Goal: Use online tool/utility: Utilize a website feature to perform a specific function

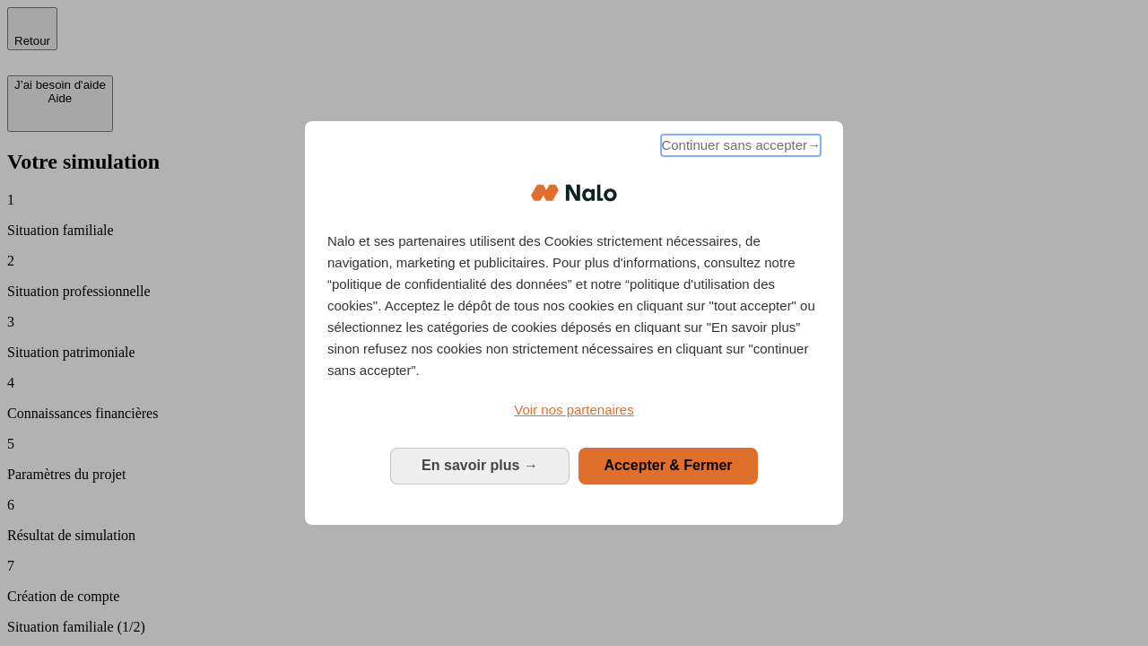
click at [739, 148] on span "Continuer sans accepter →" at bounding box center [741, 146] width 160 height 22
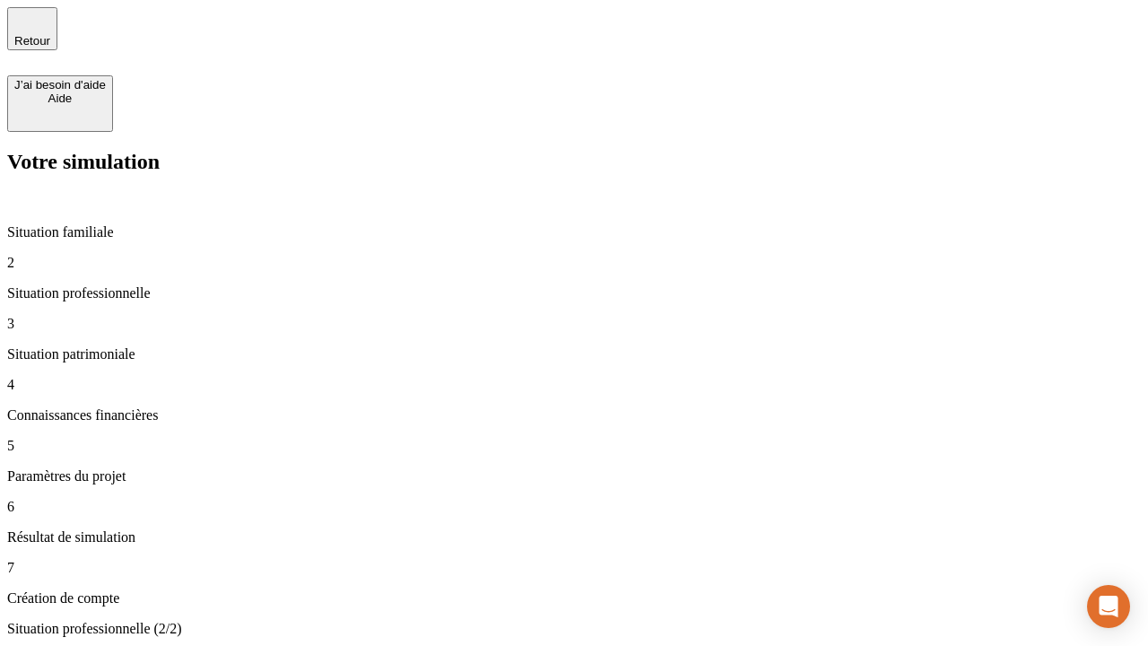
type input "30 000"
type input "1 000"
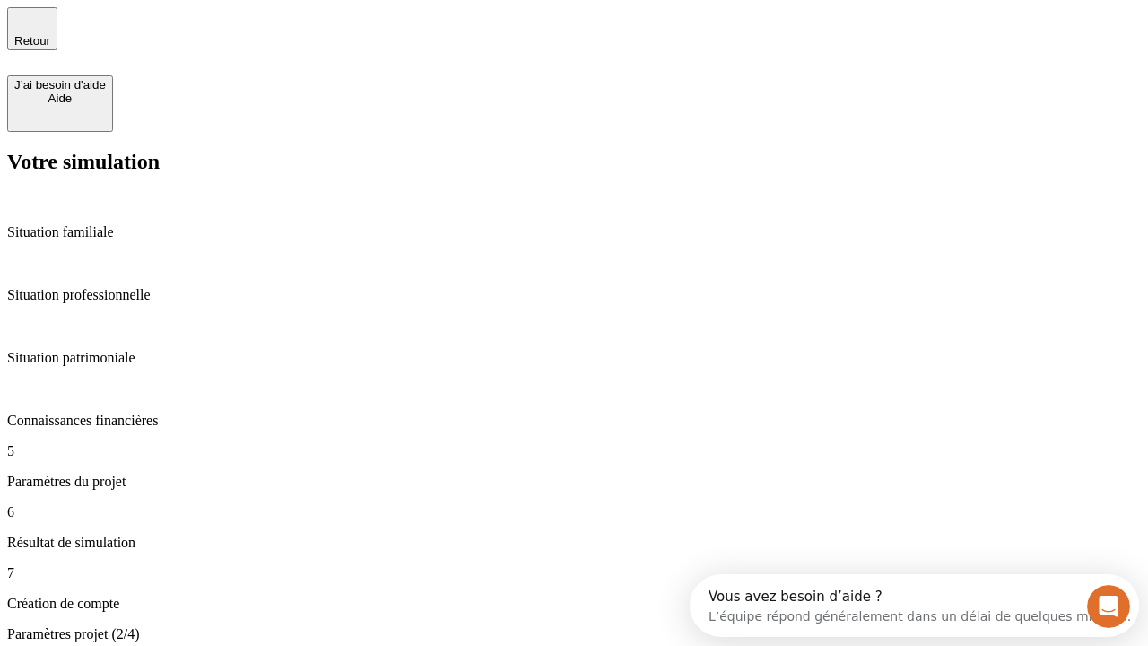
type input "40"
type input "200 000"
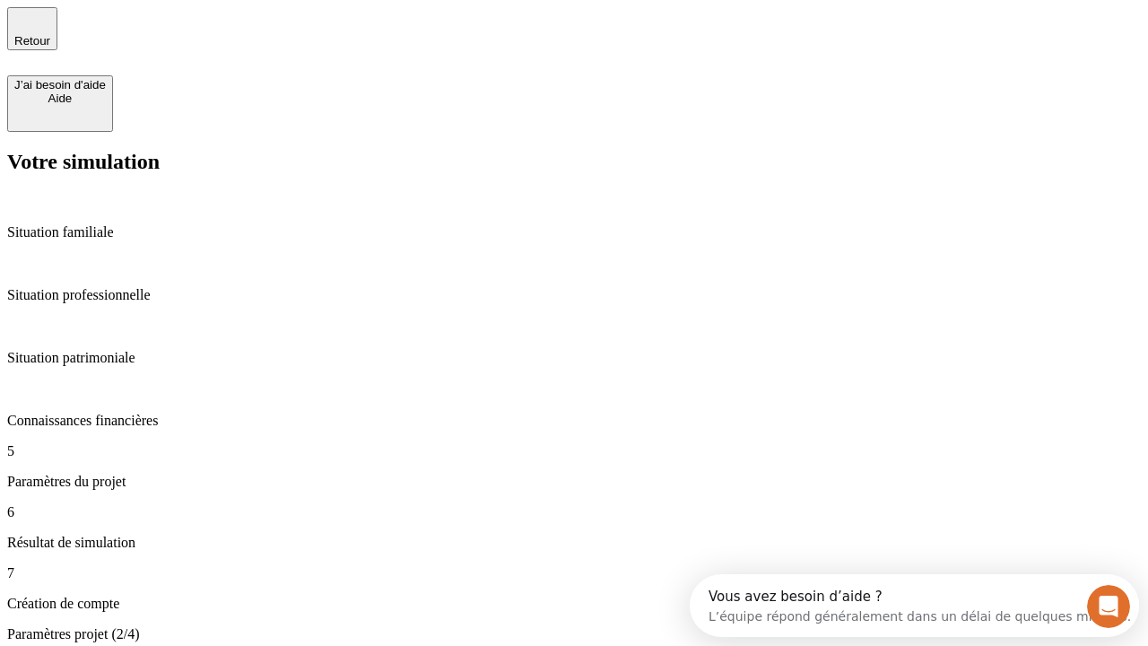
type input "640"
